Goal: Information Seeking & Learning: Understand process/instructions

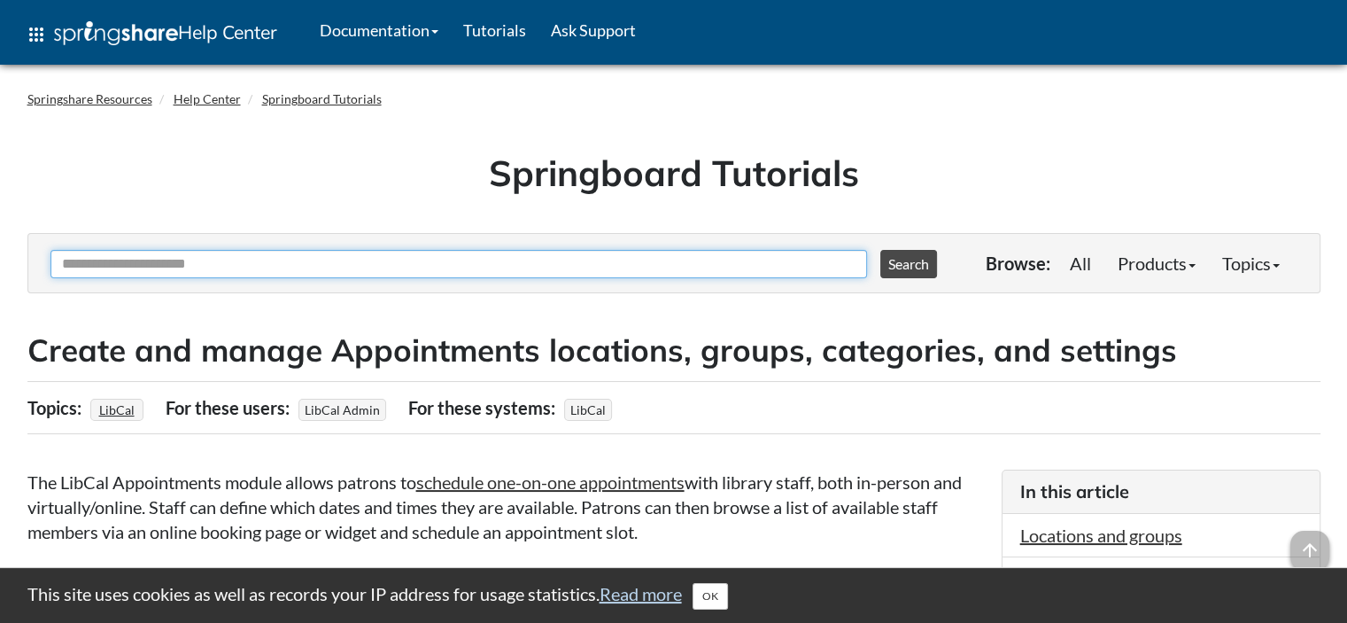
click at [548, 250] on input "Ask Another Question" at bounding box center [458, 264] width 817 height 28
type input "*********"
click at [881, 250] on button "Search" at bounding box center [909, 264] width 57 height 28
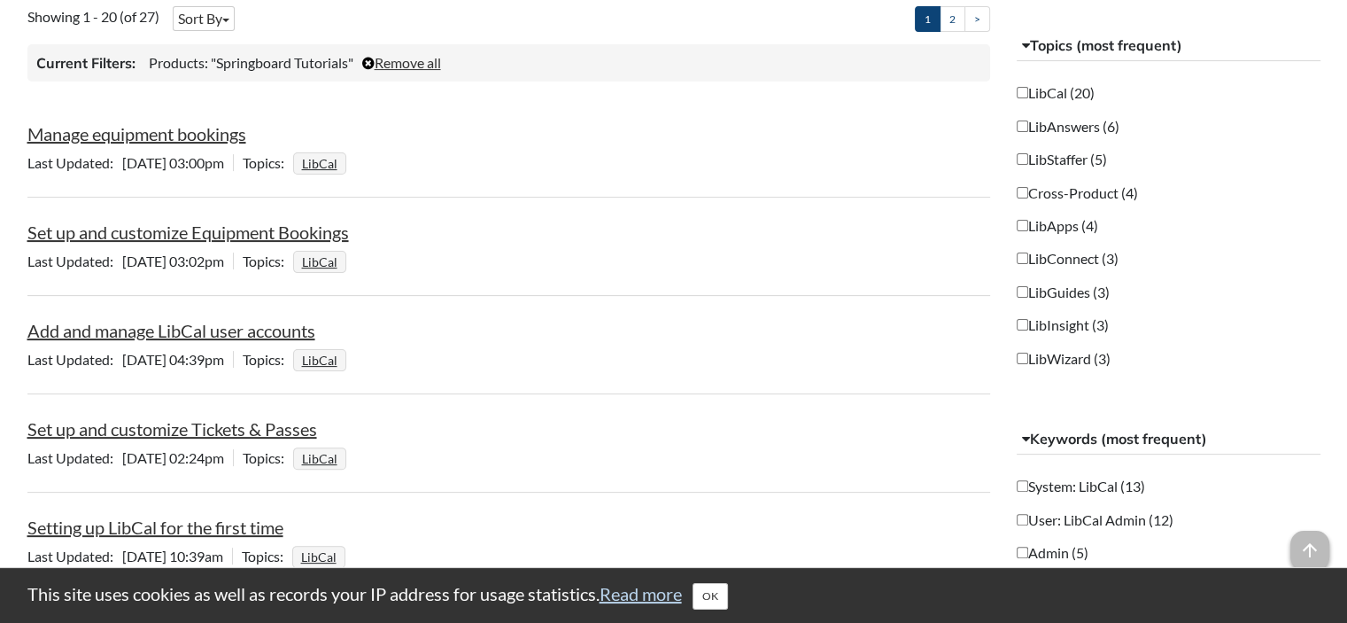
scroll to position [400, 0]
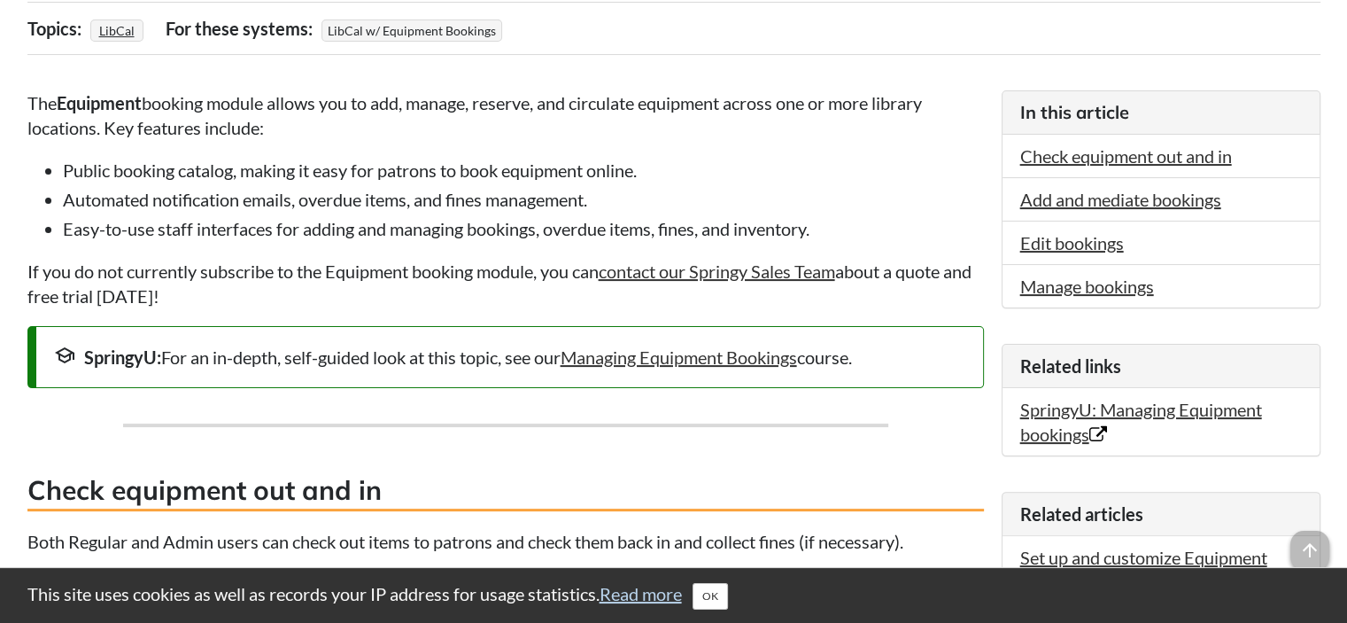
scroll to position [386, 0]
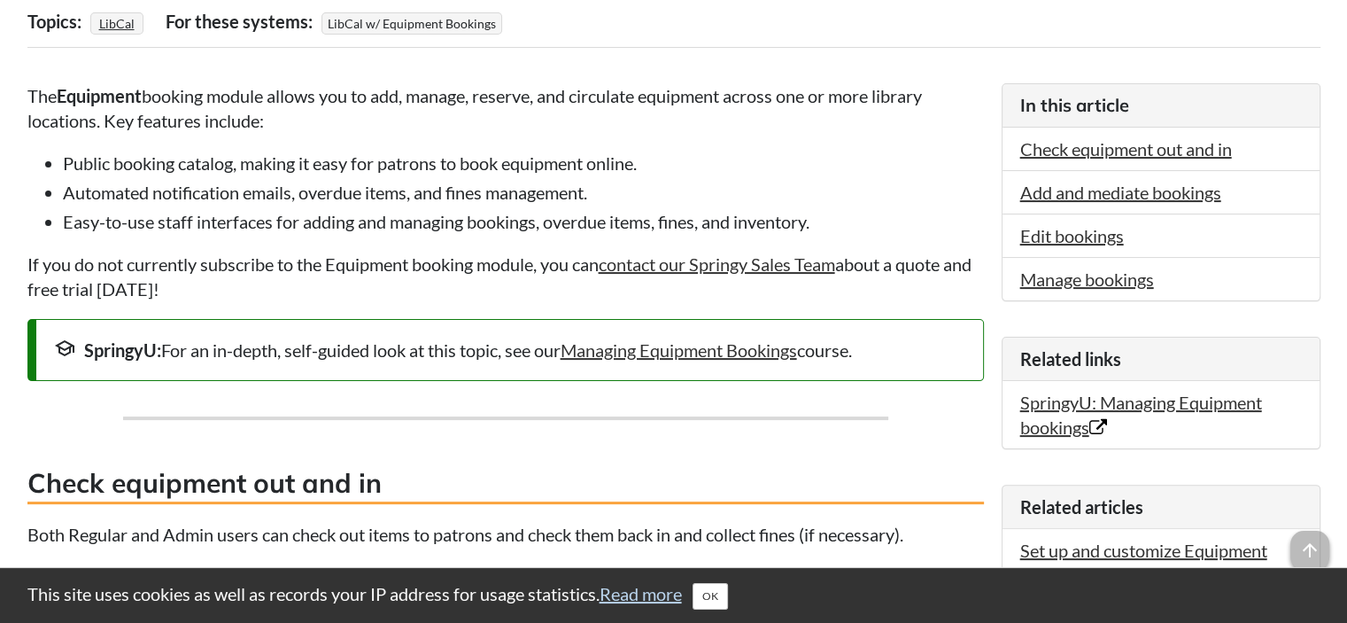
click at [658, 300] on p "If you do not currently subscribe to the Equipment booking module, you can cont…" at bounding box center [505, 277] width 957 height 50
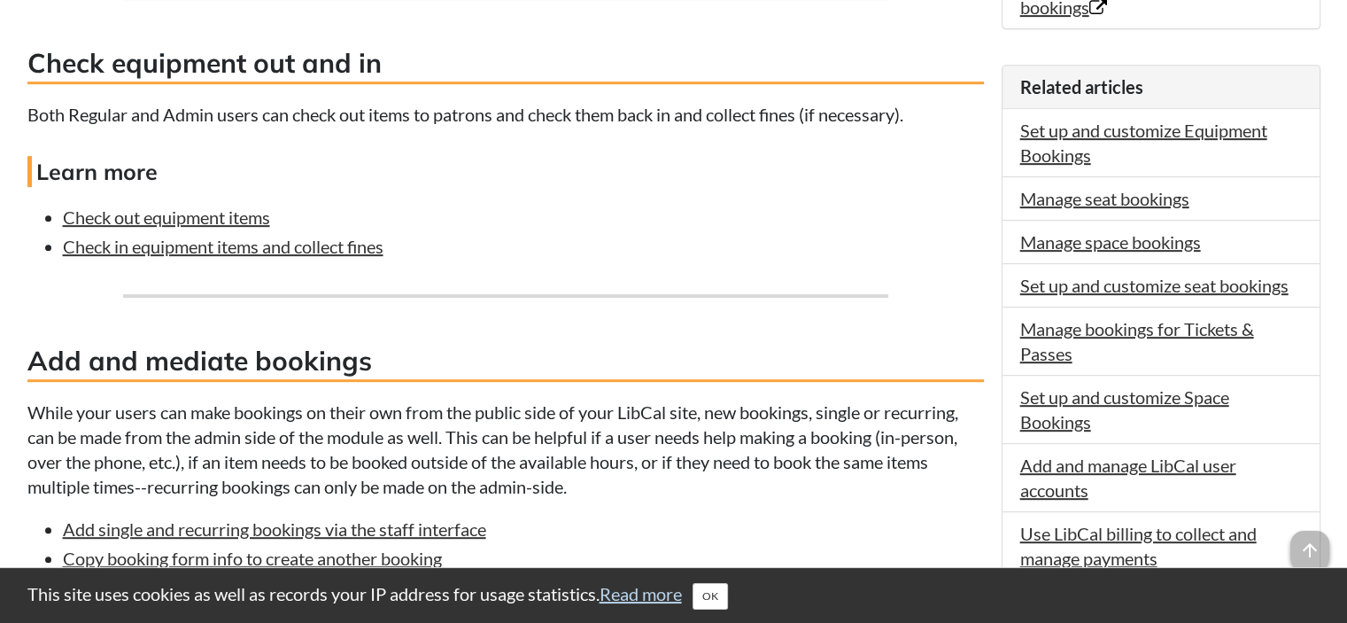
scroll to position [809, 0]
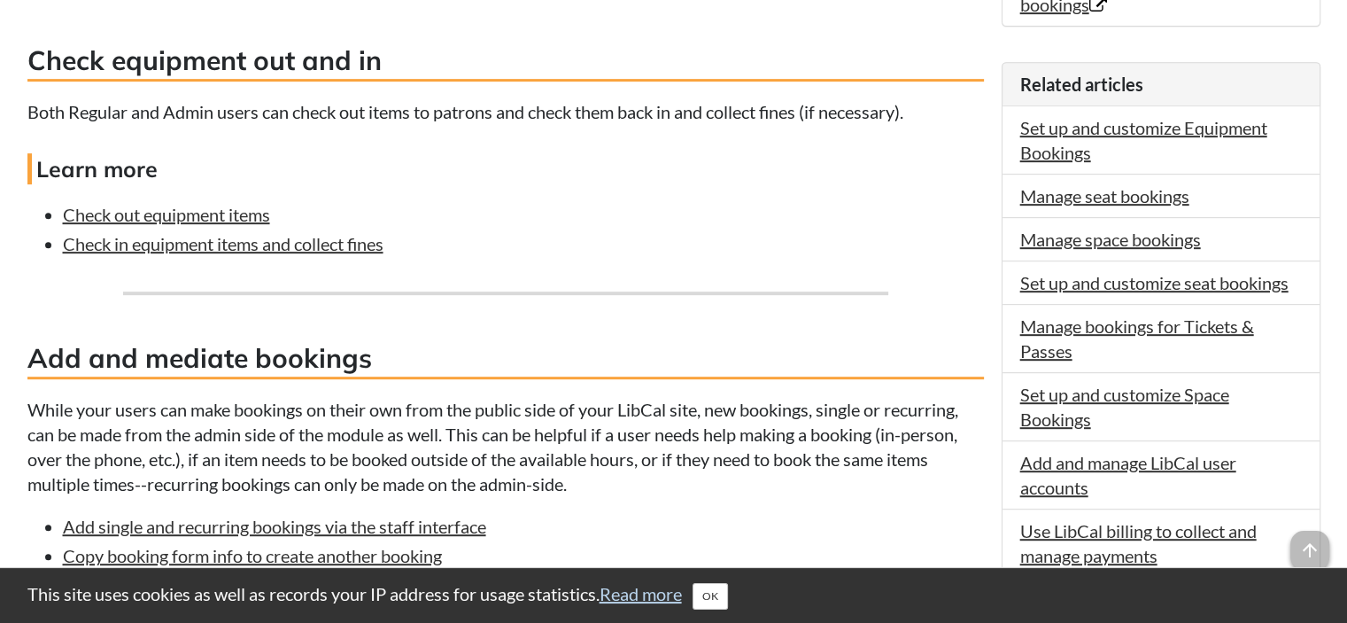
click at [970, 279] on div "The Equipment booking module allows you to add, manage, reserve, and circulate …" at bounding box center [505, 596] width 957 height 1870
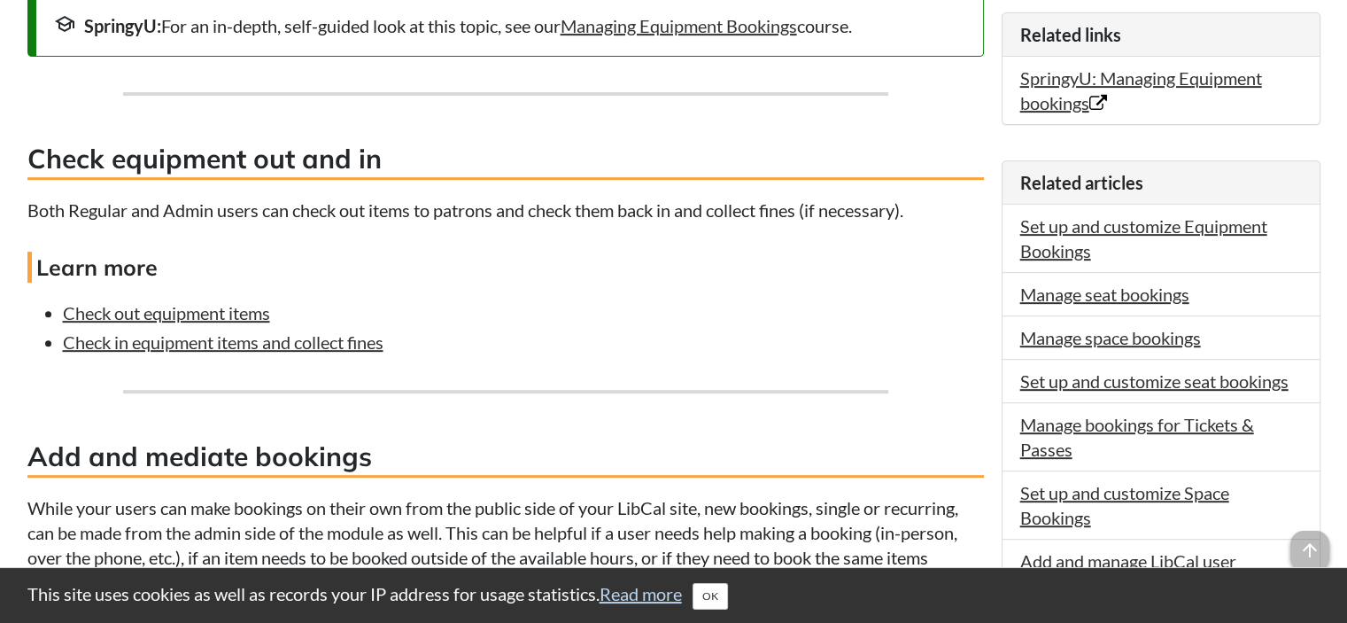
scroll to position [731, 0]
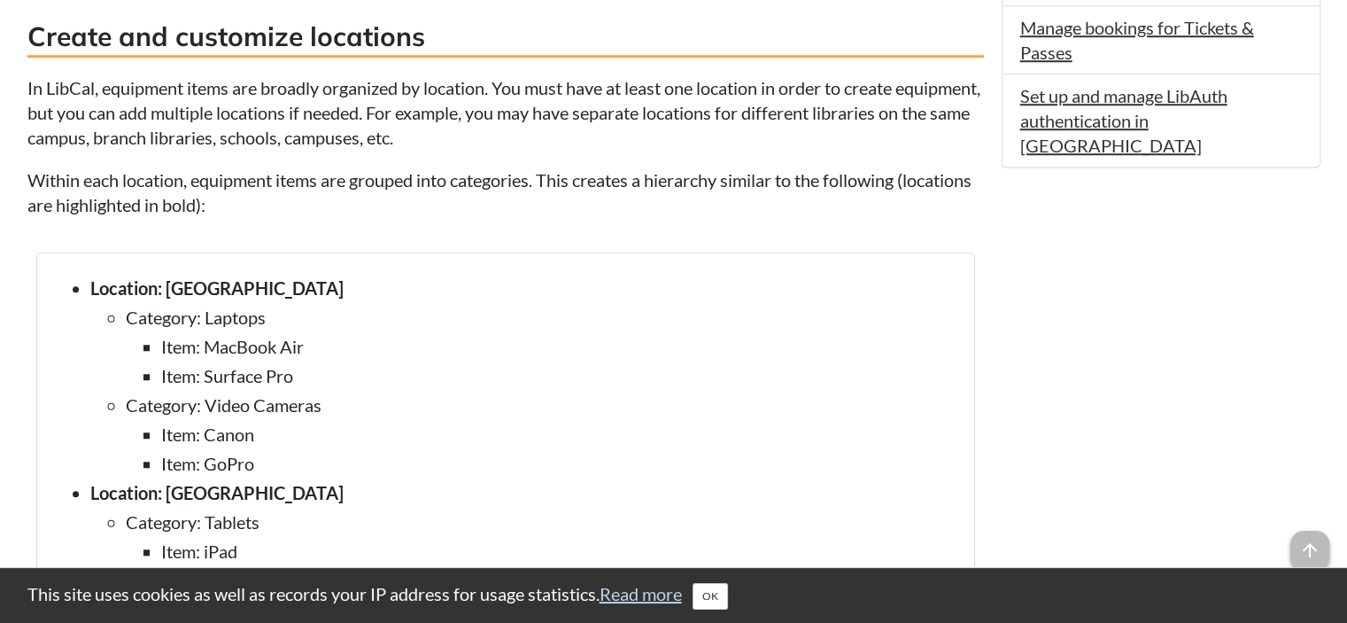
scroll to position [1453, 0]
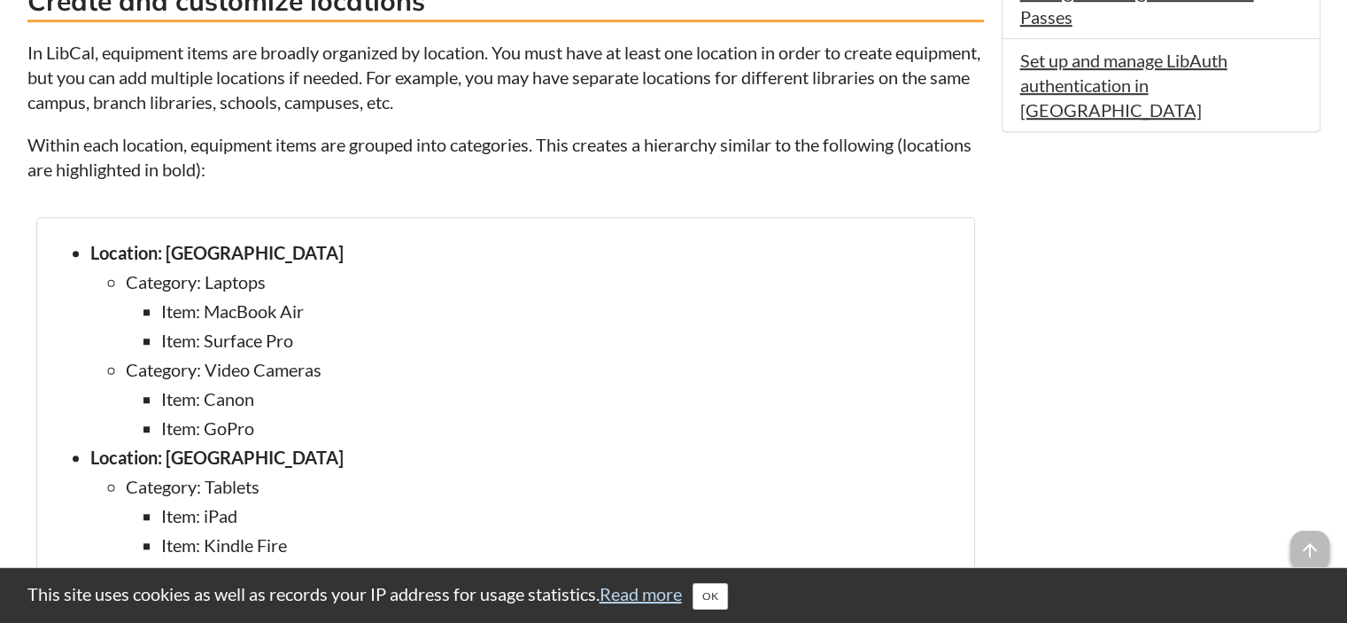
click at [935, 392] on li "Item: Canon" at bounding box center [558, 398] width 795 height 25
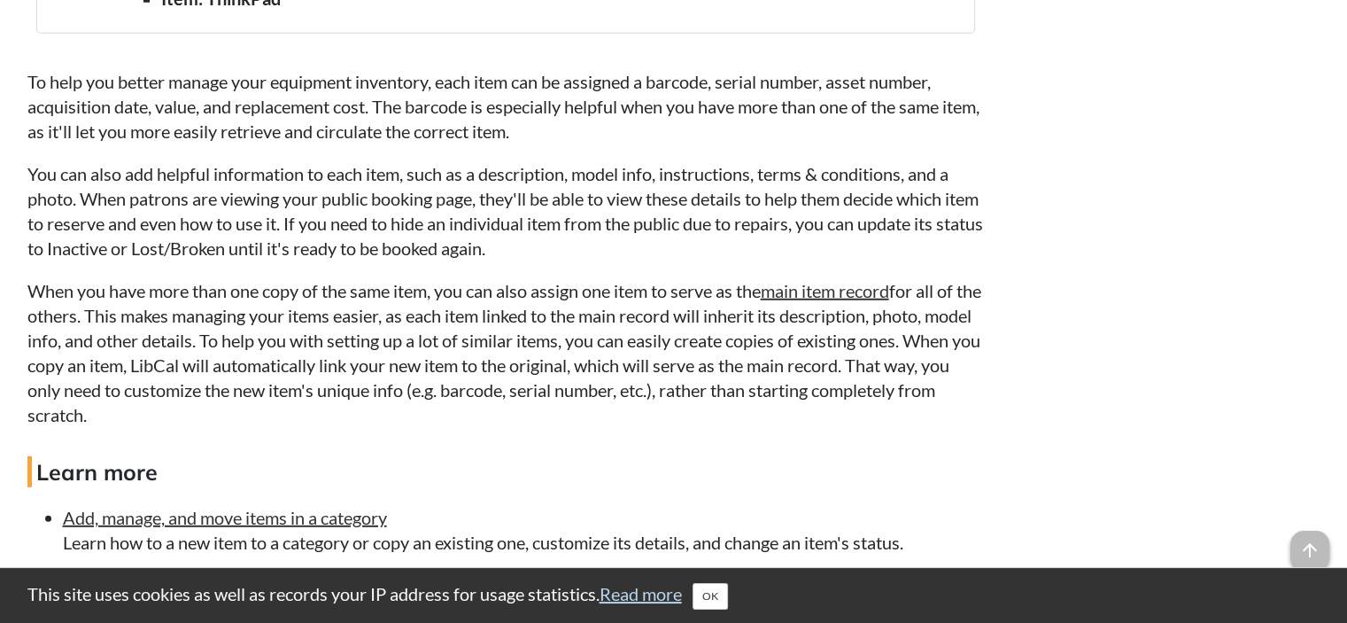
scroll to position [4939, 0]
